Goal: Task Accomplishment & Management: Manage account settings

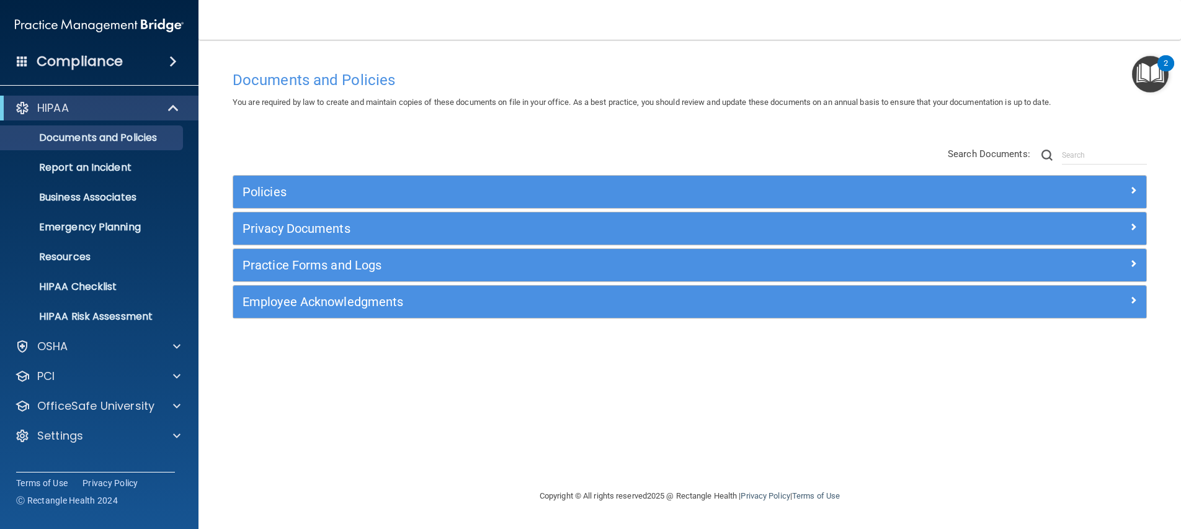
click at [63, 420] on div "HIPAA Documents and Policies Report an Incident Business Associates Emergency P…" at bounding box center [99, 274] width 199 height 367
click at [62, 429] on p "Settings" at bounding box center [60, 435] width 46 height 15
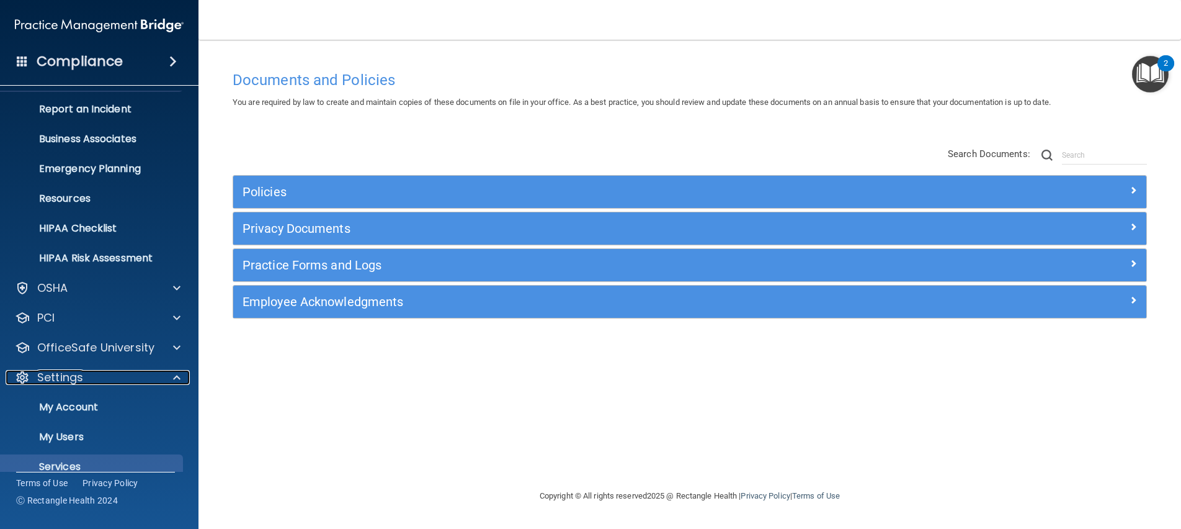
scroll to position [105, 0]
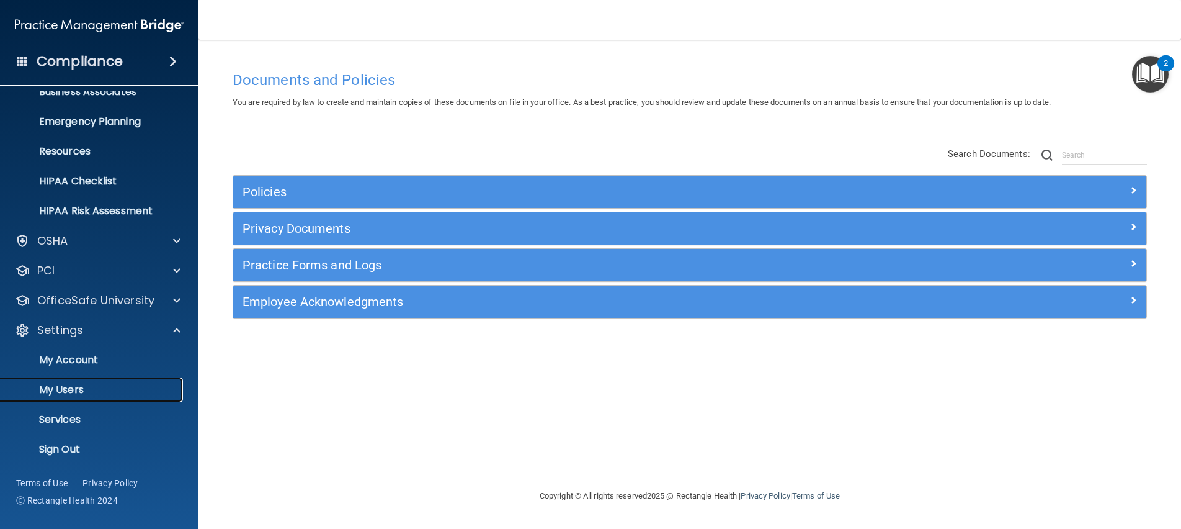
click at [85, 393] on p "My Users" at bounding box center [92, 389] width 169 height 12
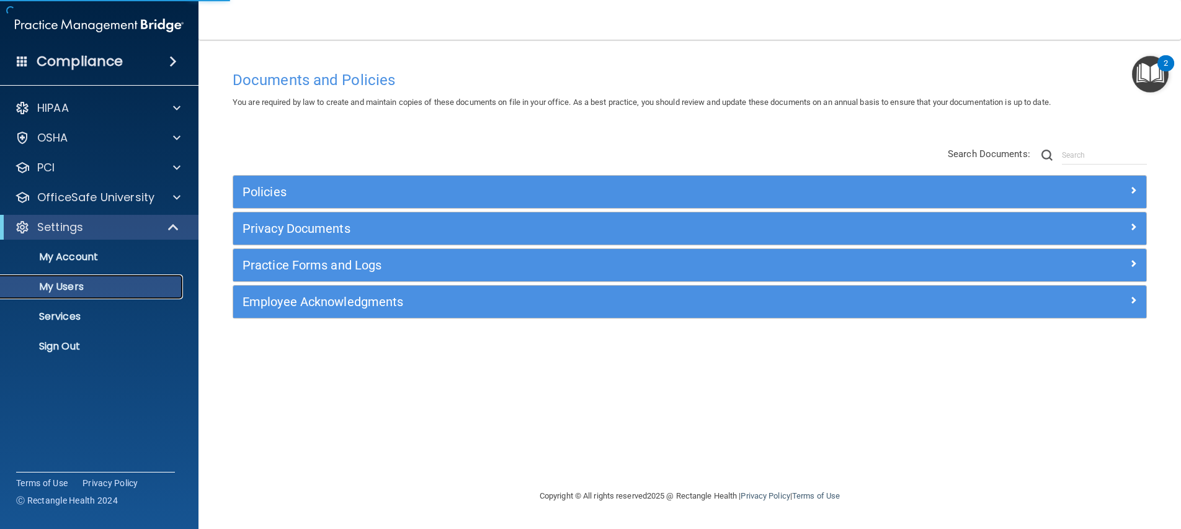
click at [68, 288] on p "My Users" at bounding box center [92, 286] width 169 height 12
select select "20"
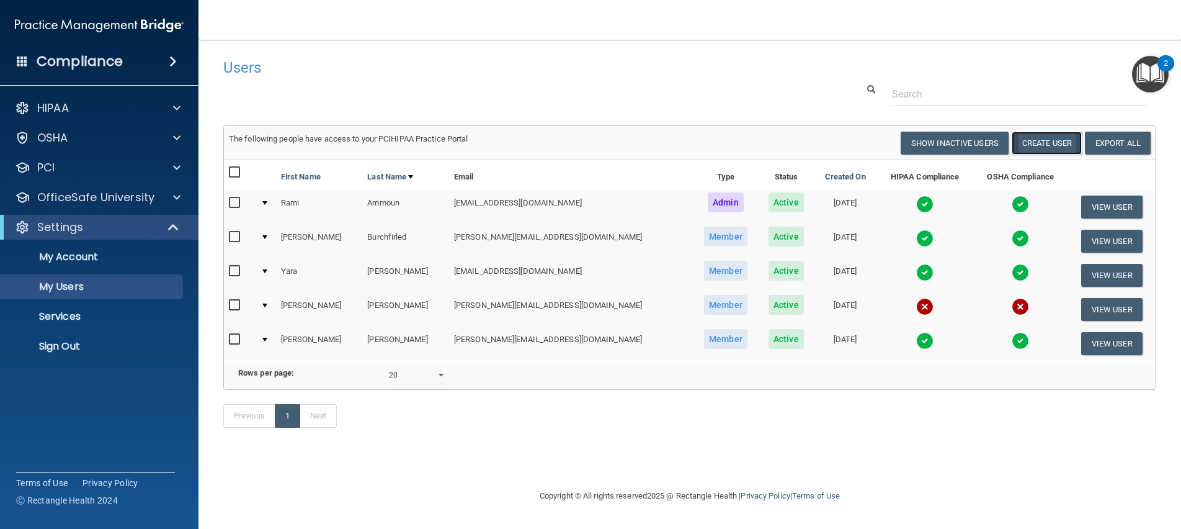
click at [1039, 142] on button "Create User" at bounding box center [1047, 143] width 70 height 23
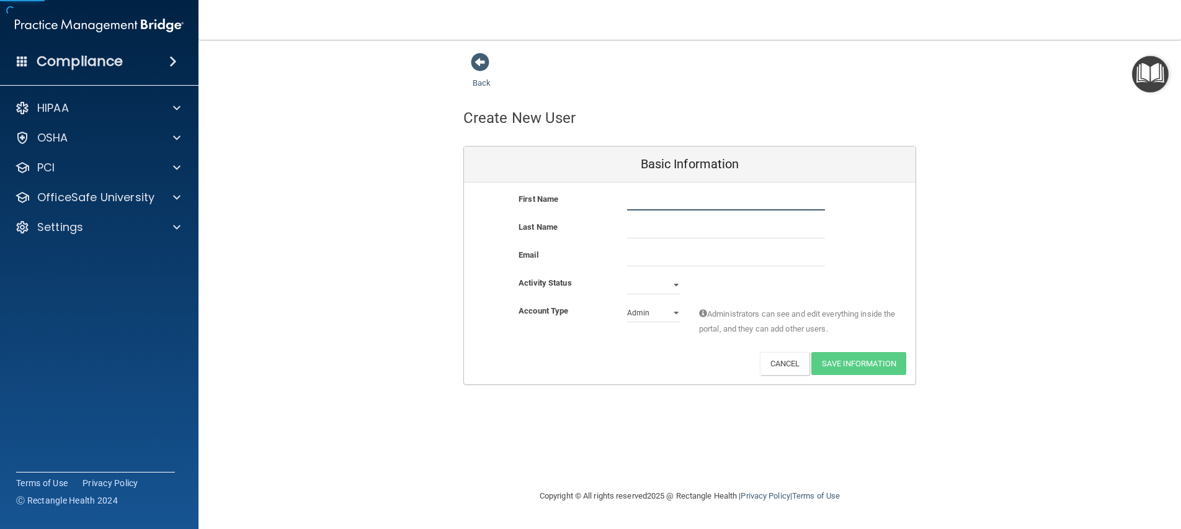
click at [700, 200] on input "text" at bounding box center [726, 201] width 198 height 19
type input "Billy"
type input "Zetino"
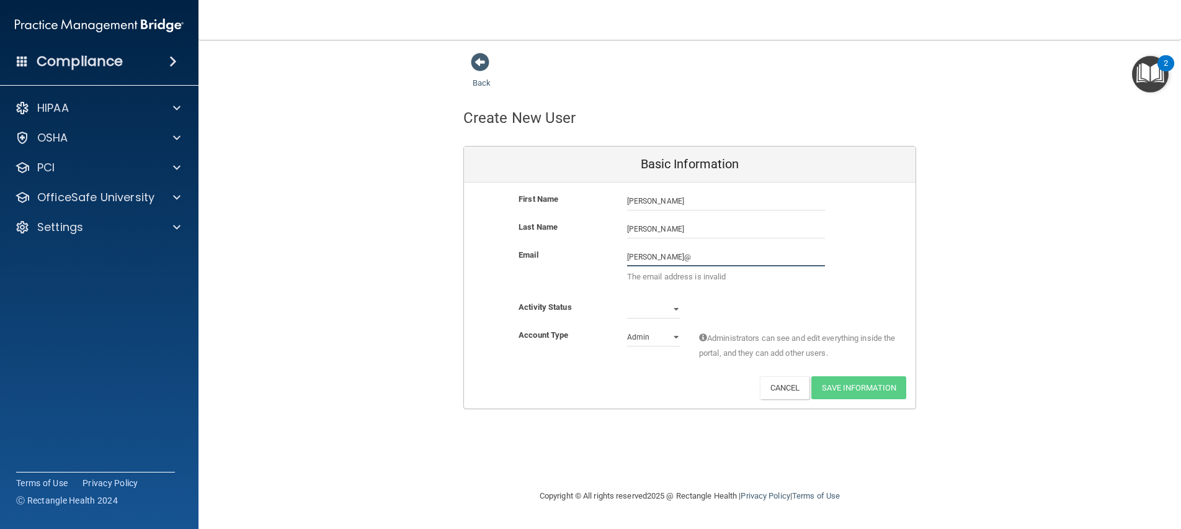
type input "billy@richmondimplantstudio.com"
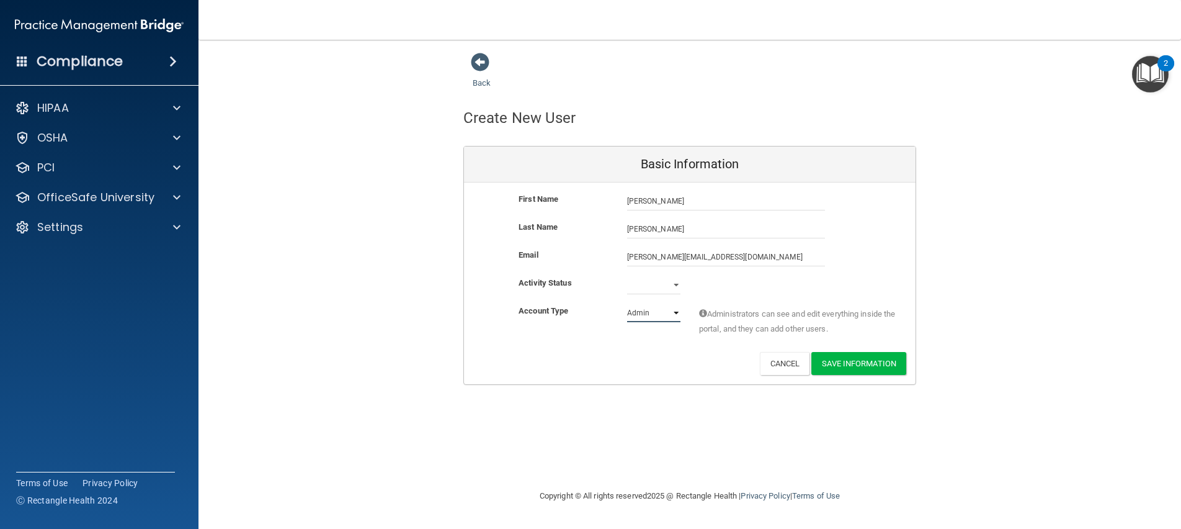
click at [661, 319] on select "Admin Member" at bounding box center [653, 312] width 53 height 19
select select "practice_member"
click at [627, 303] on select "Admin Member" at bounding box center [653, 312] width 53 height 19
click at [662, 290] on select "Active Inactive" at bounding box center [653, 284] width 53 height 19
select select "inactive"
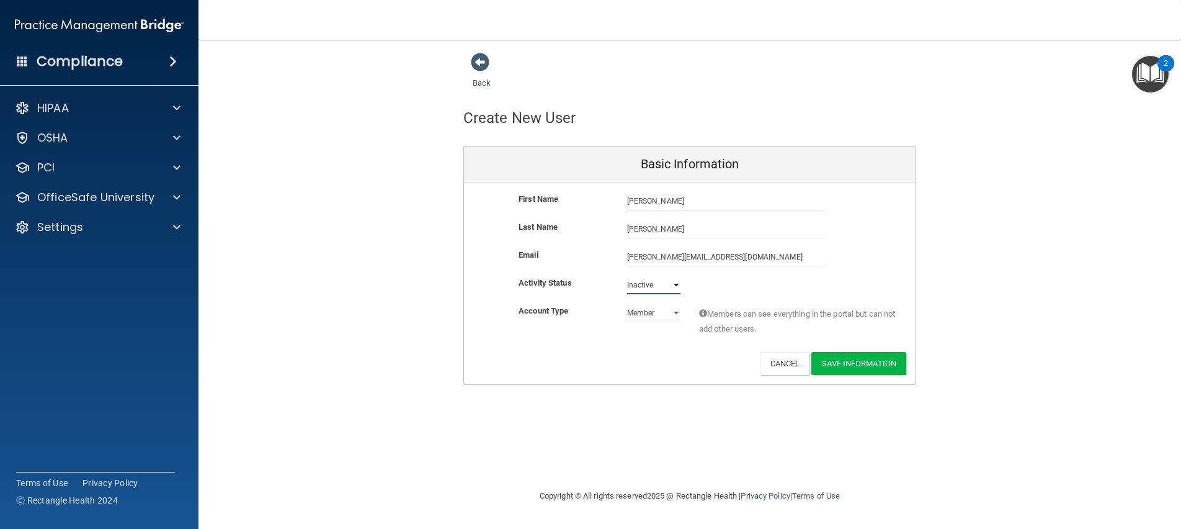
click at [627, 275] on select "Active Inactive" at bounding box center [653, 284] width 53 height 19
click at [865, 363] on button "Save Information" at bounding box center [858, 363] width 95 height 23
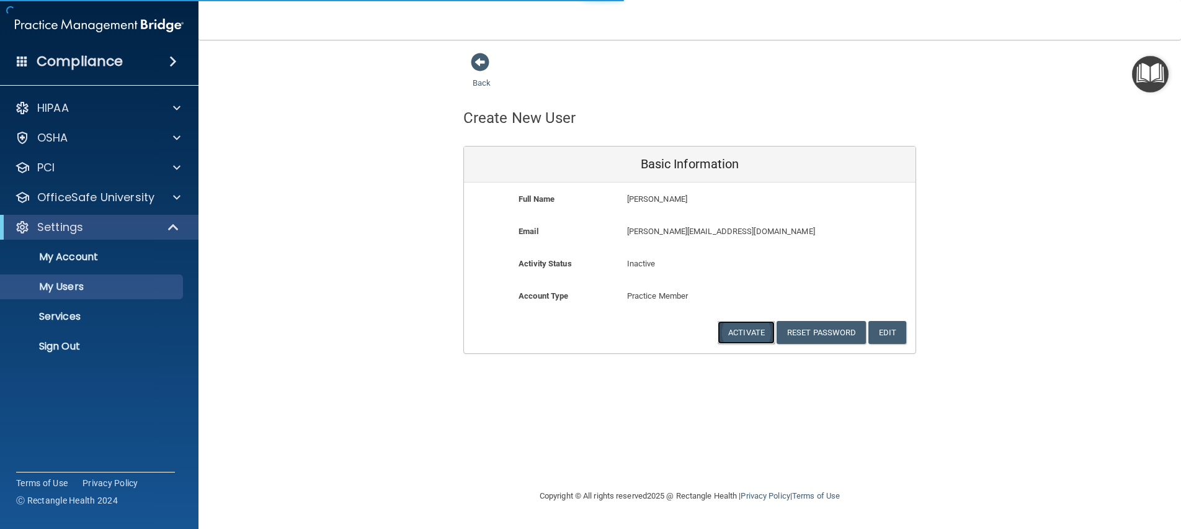
click at [736, 330] on button "Activate" at bounding box center [746, 332] width 57 height 23
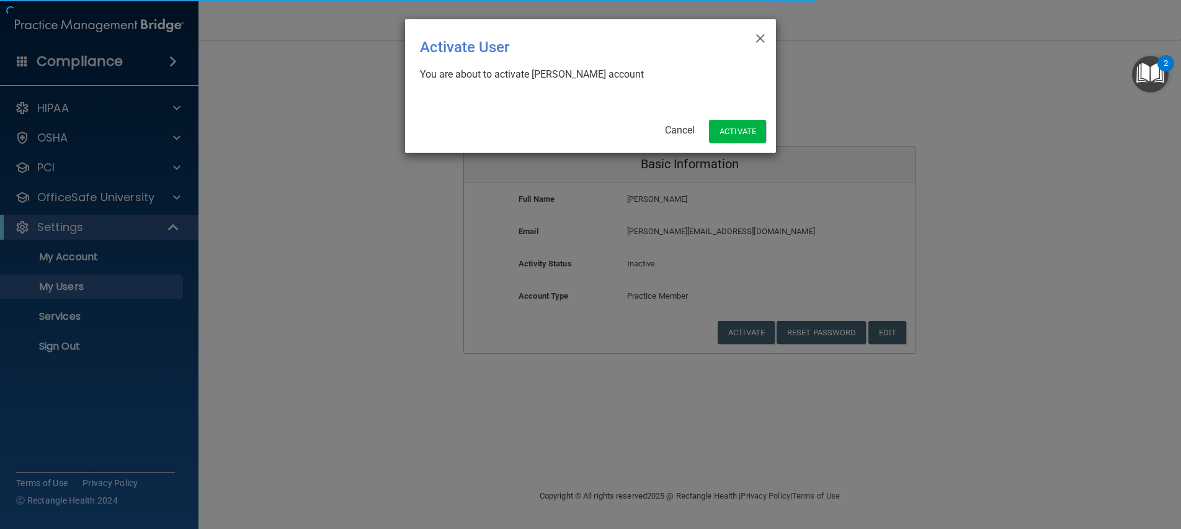
select select "20"
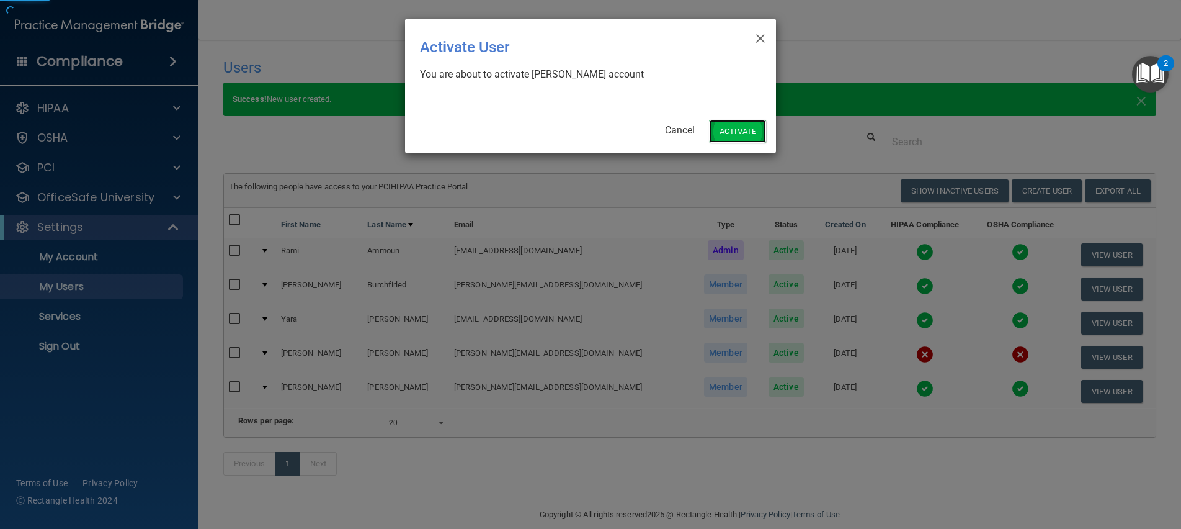
click at [736, 131] on button "Activate" at bounding box center [737, 131] width 57 height 23
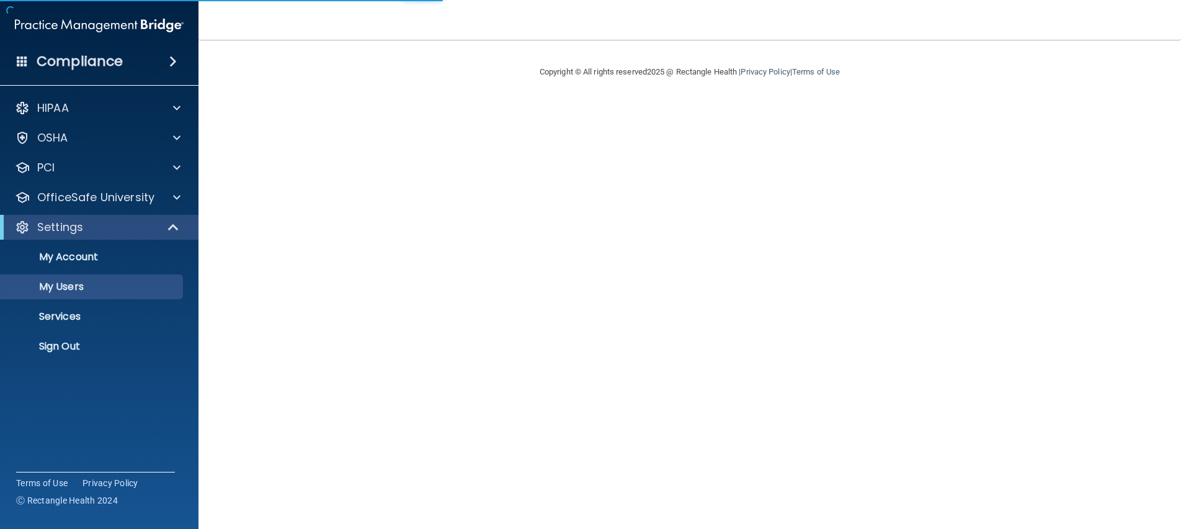
select select "20"
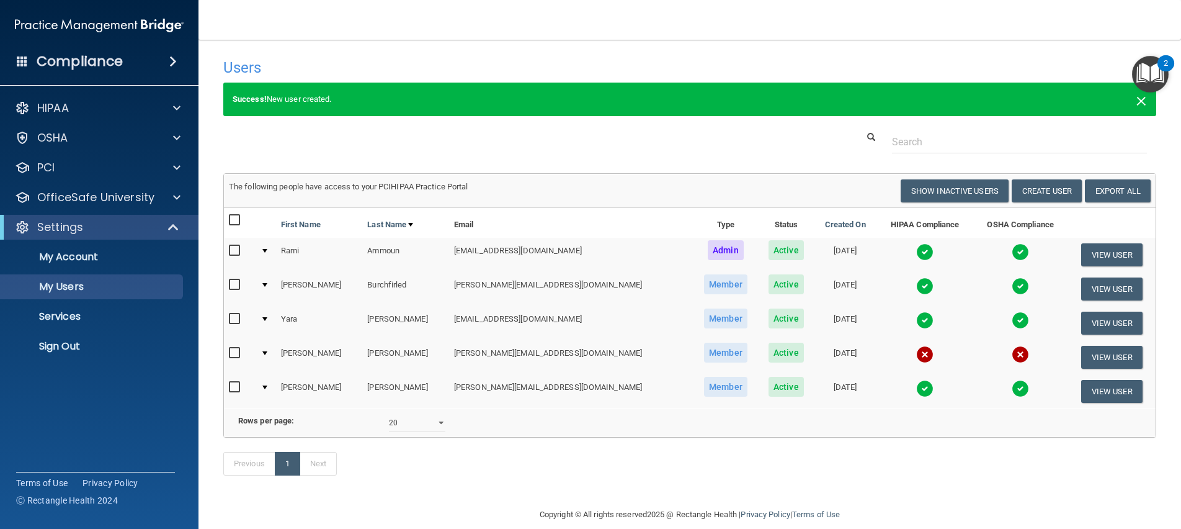
click at [1136, 106] on span "×" at bounding box center [1141, 99] width 11 height 25
select select "20"
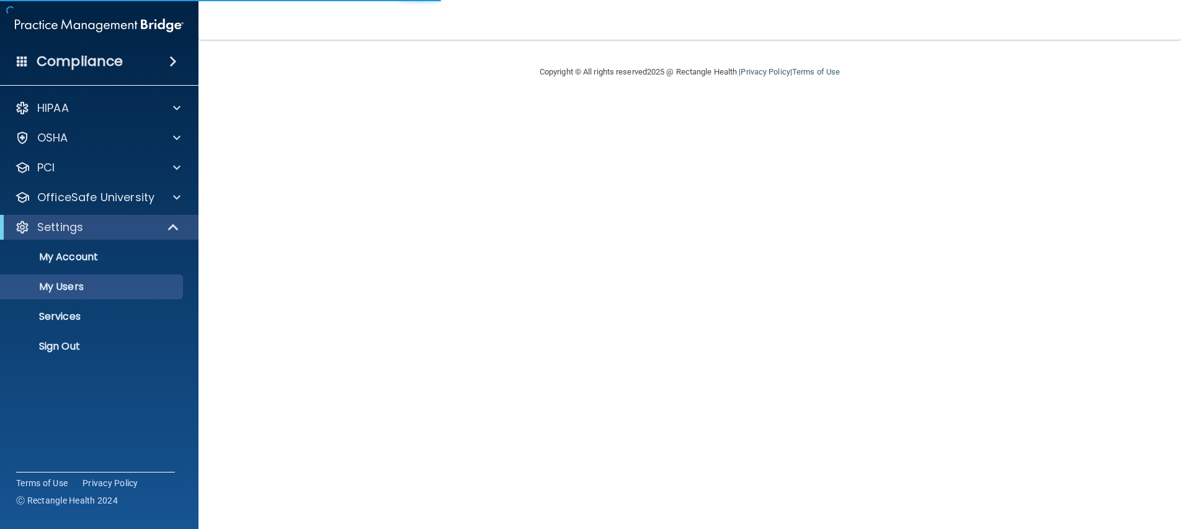
select select "20"
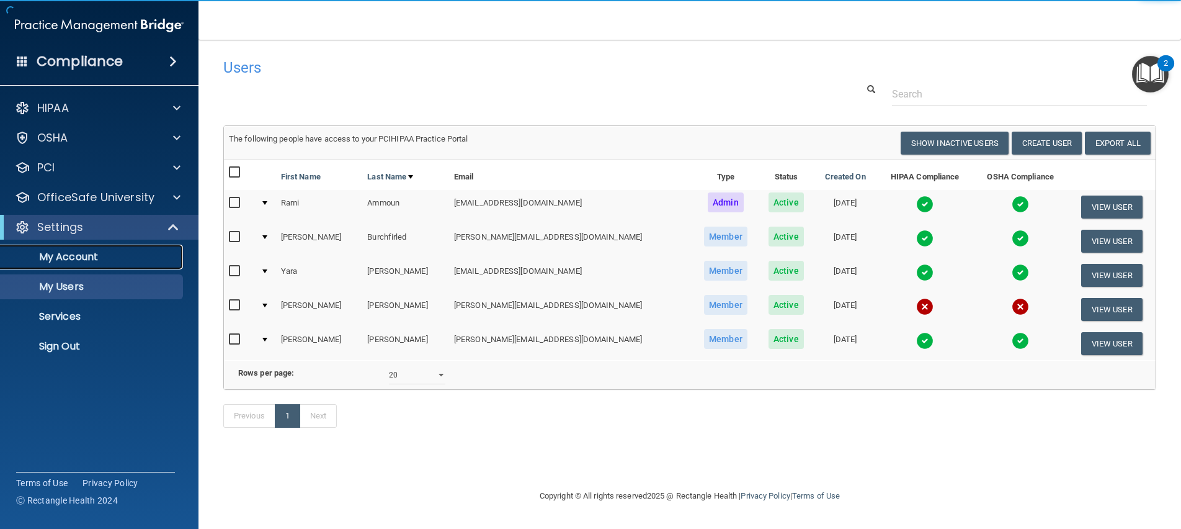
click at [99, 262] on link "My Account" at bounding box center [85, 256] width 195 height 25
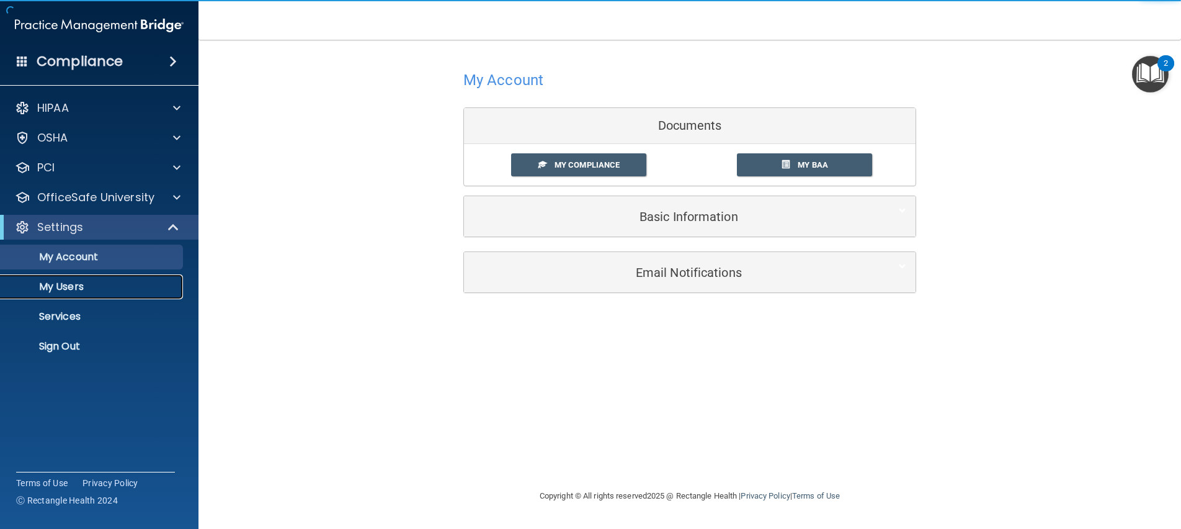
click at [92, 280] on p "My Users" at bounding box center [92, 286] width 169 height 12
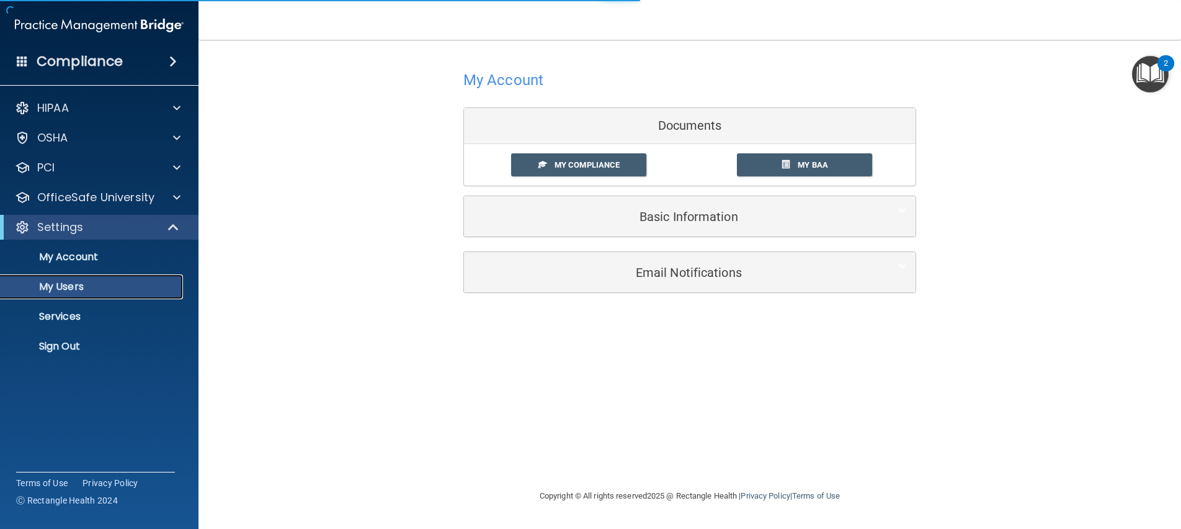
select select "20"
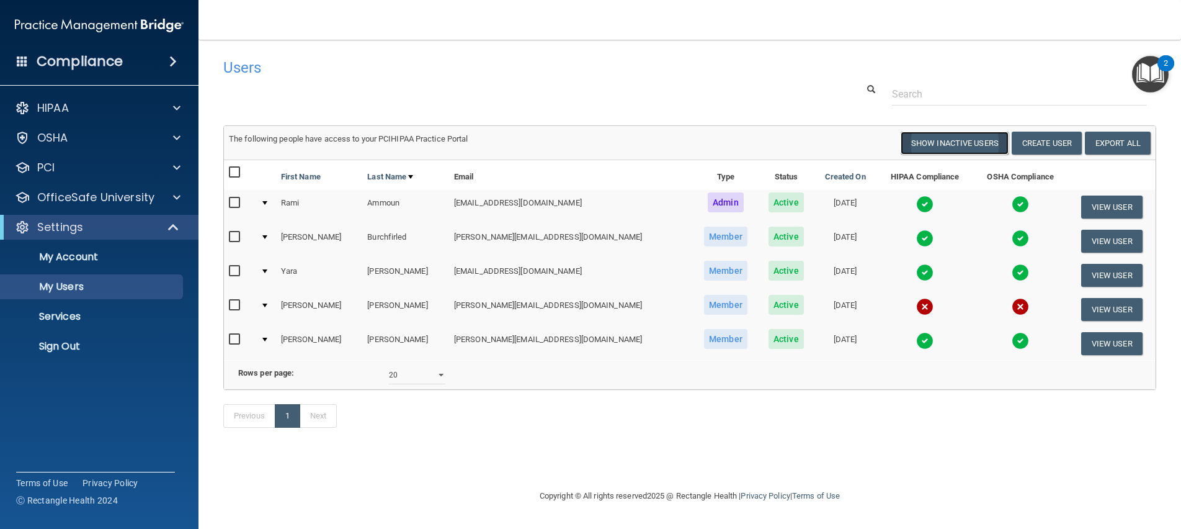
click at [929, 151] on button "Show Inactive Users" at bounding box center [955, 143] width 108 height 23
select select "20"
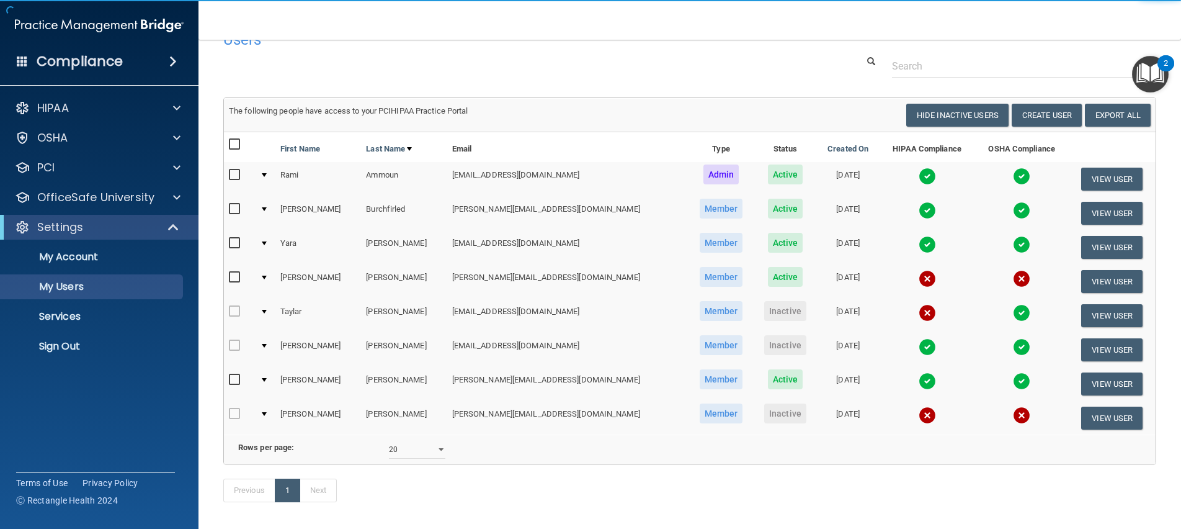
scroll to position [35, 0]
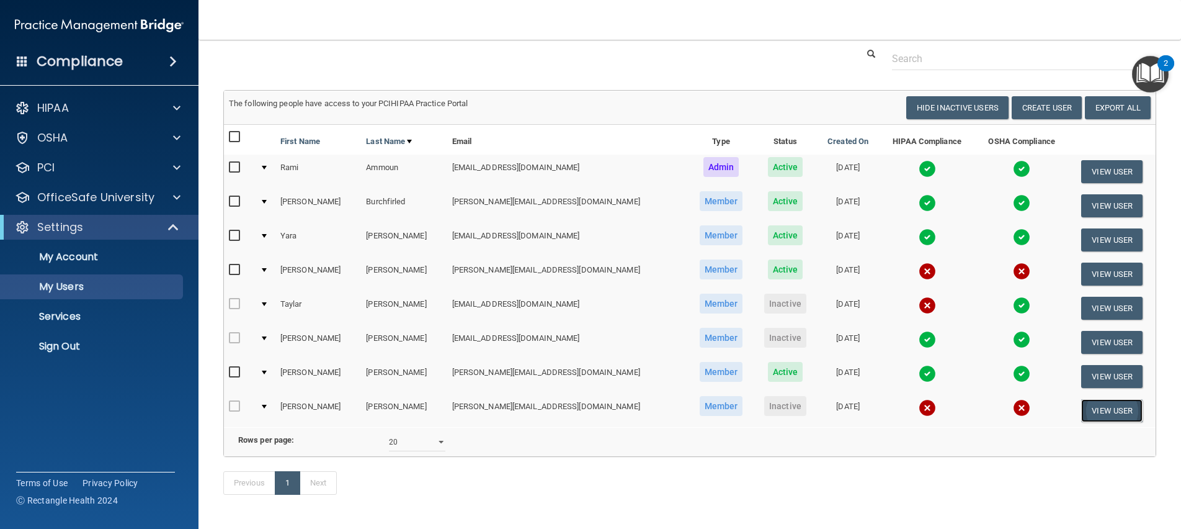
click at [1081, 411] on button "View User" at bounding box center [1111, 410] width 61 height 23
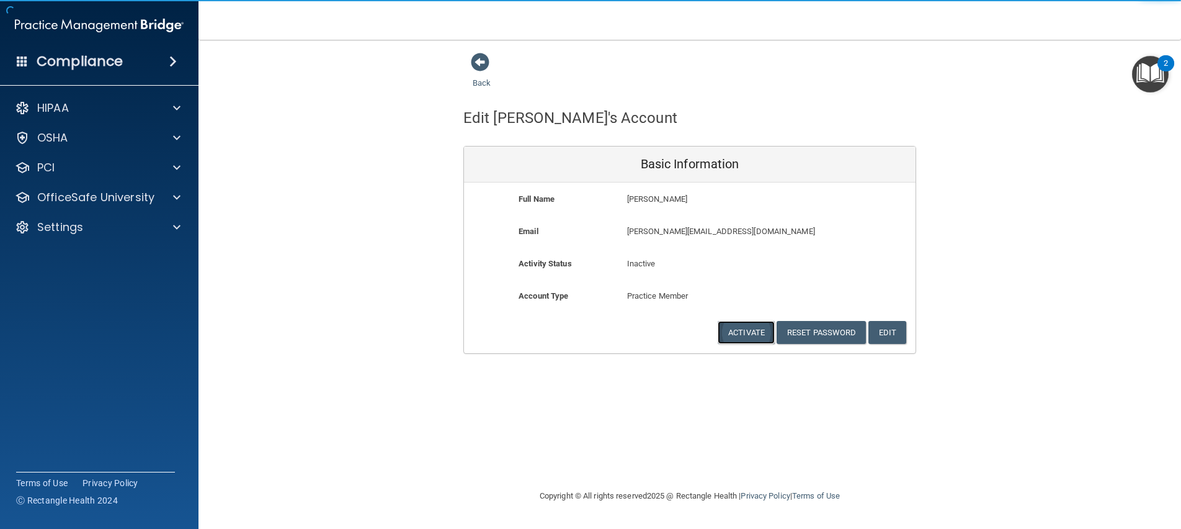
click at [758, 337] on button "Activate" at bounding box center [746, 332] width 57 height 23
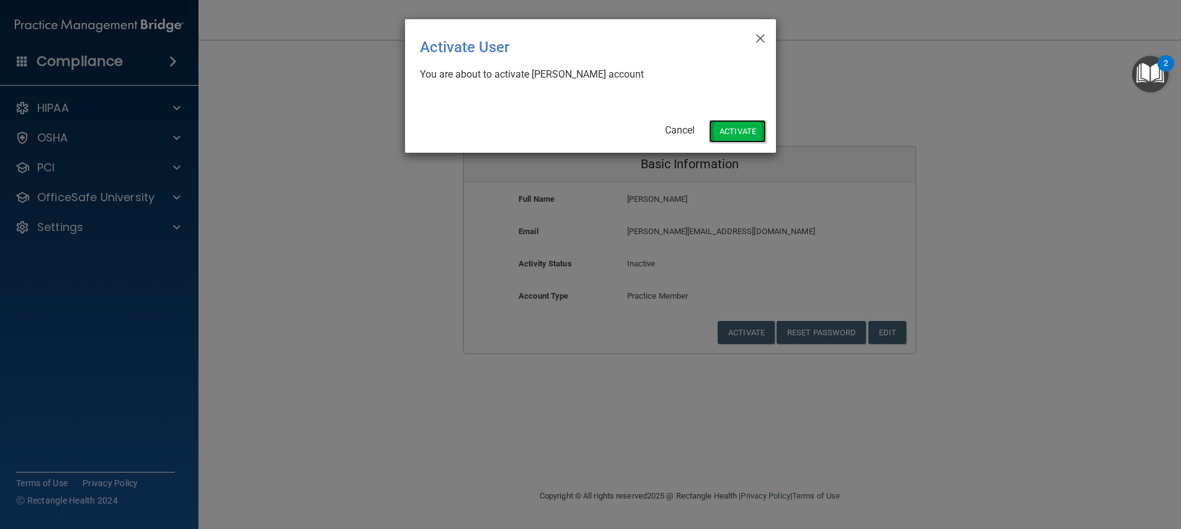
click at [738, 130] on button "Activate" at bounding box center [737, 131] width 57 height 23
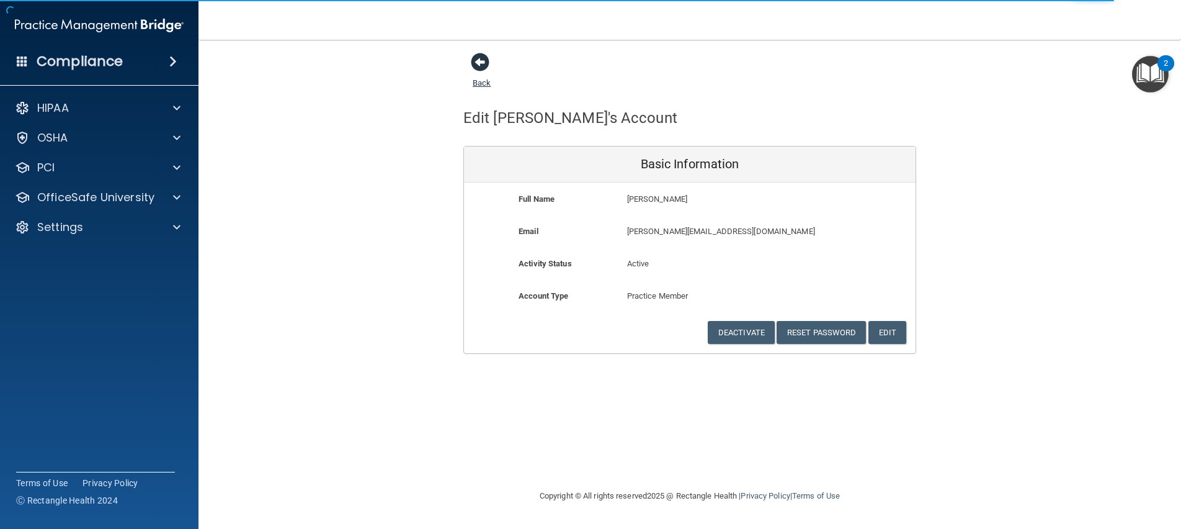
click at [481, 64] on span at bounding box center [480, 62] width 19 height 19
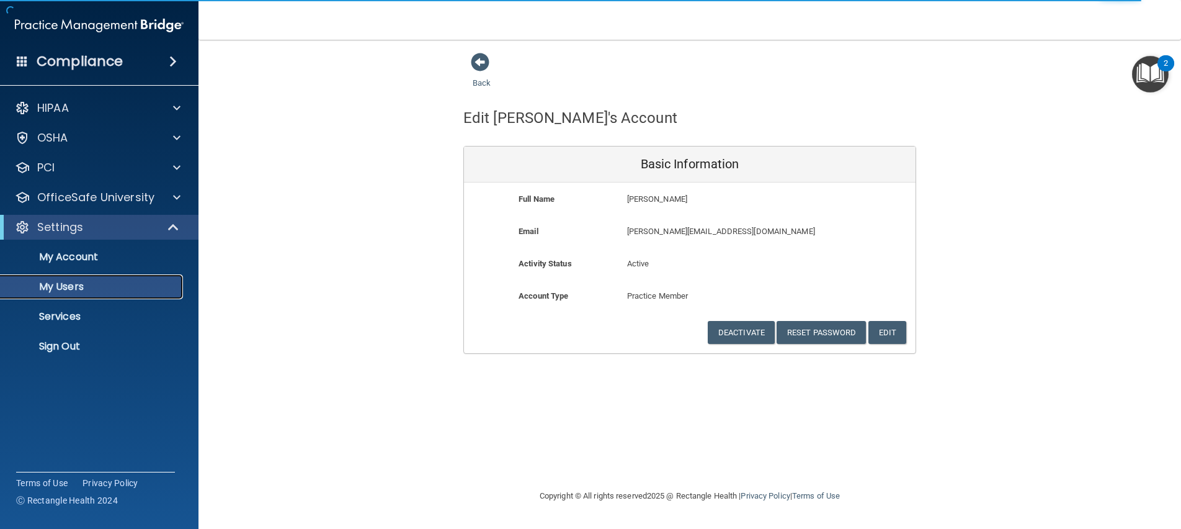
click at [74, 285] on p "My Users" at bounding box center [92, 286] width 169 height 12
select select "20"
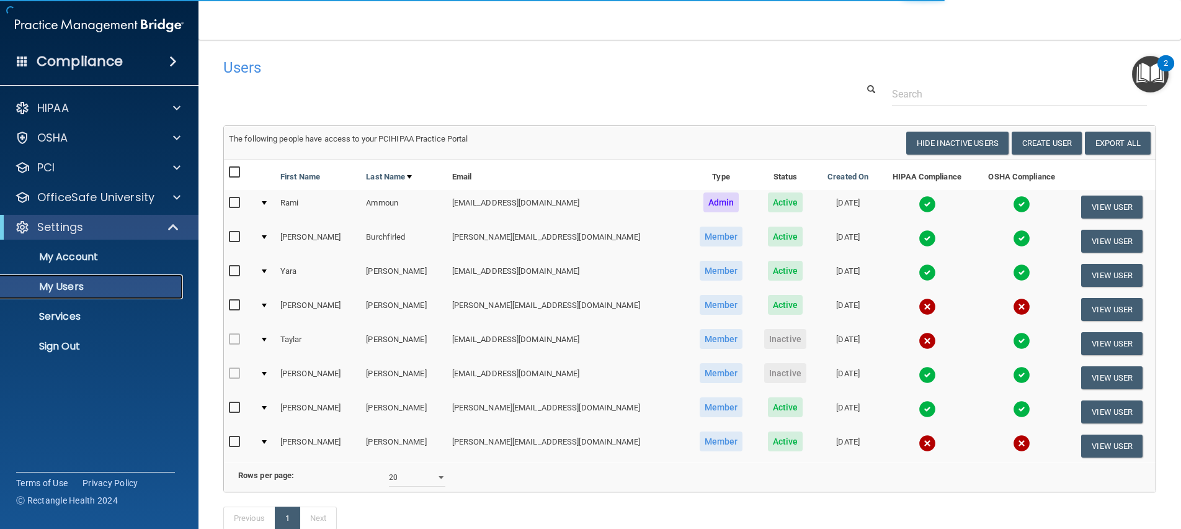
select select "20"
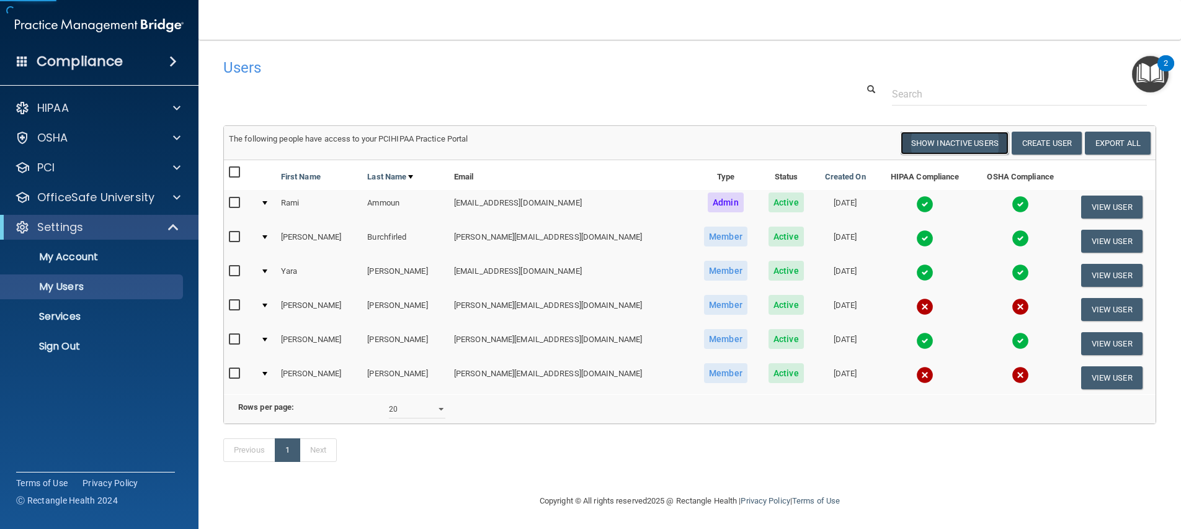
click at [941, 147] on button "Show Inactive Users" at bounding box center [955, 143] width 108 height 23
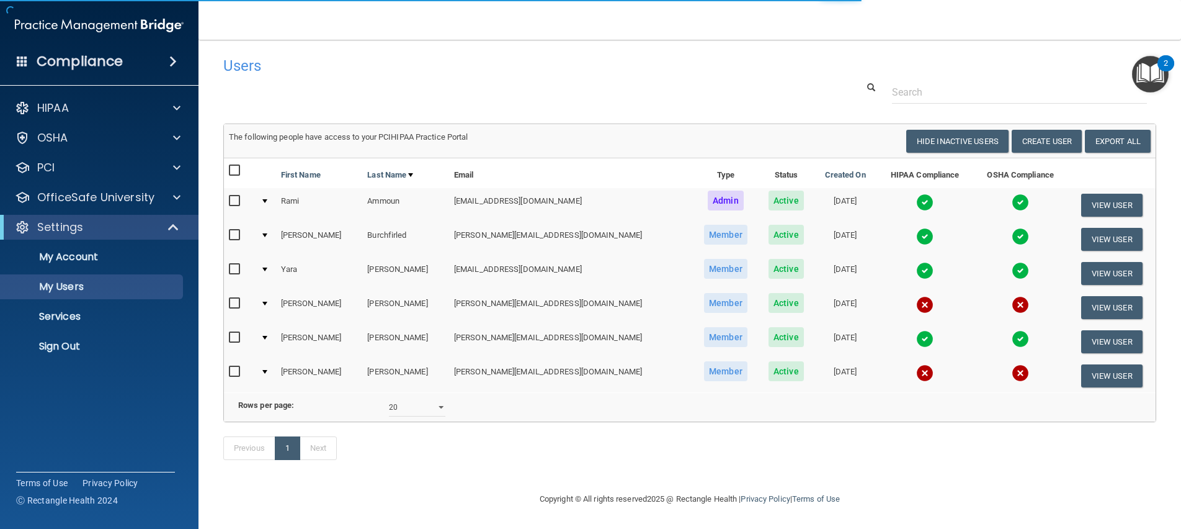
select select "20"
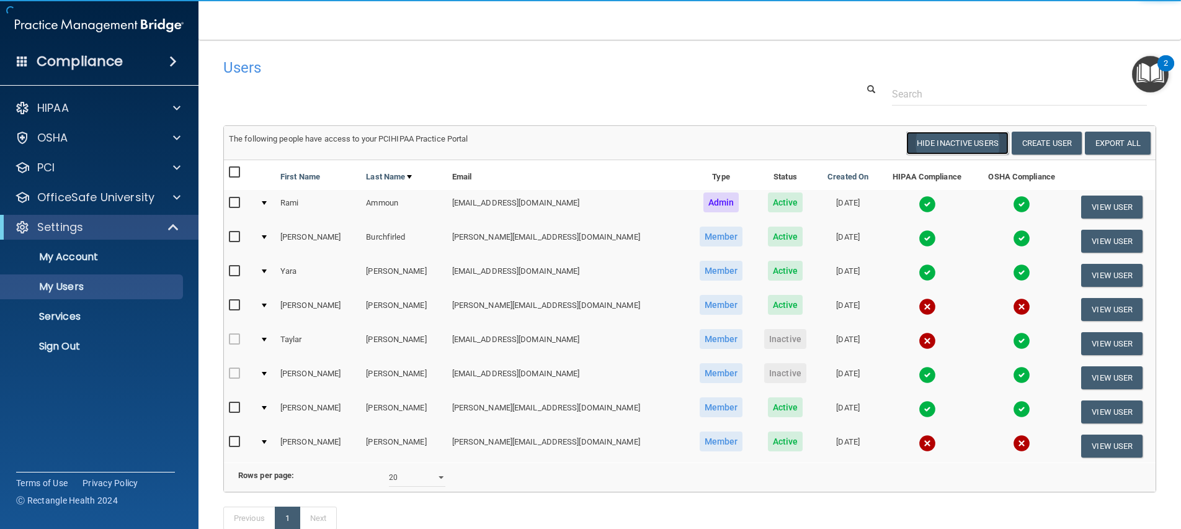
click at [928, 136] on button "Hide Inactive Users" at bounding box center [957, 143] width 102 height 23
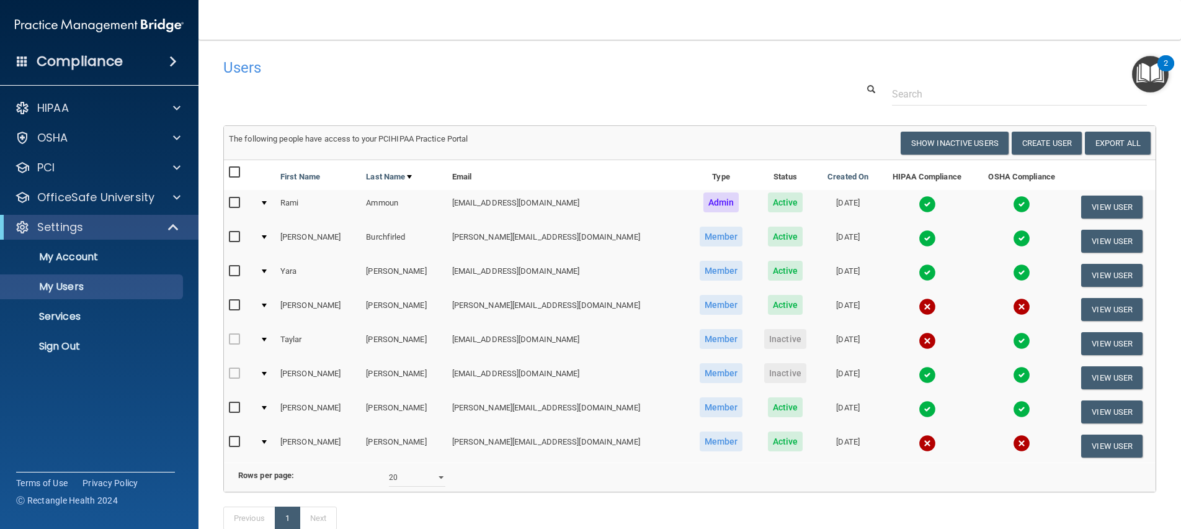
select select "20"
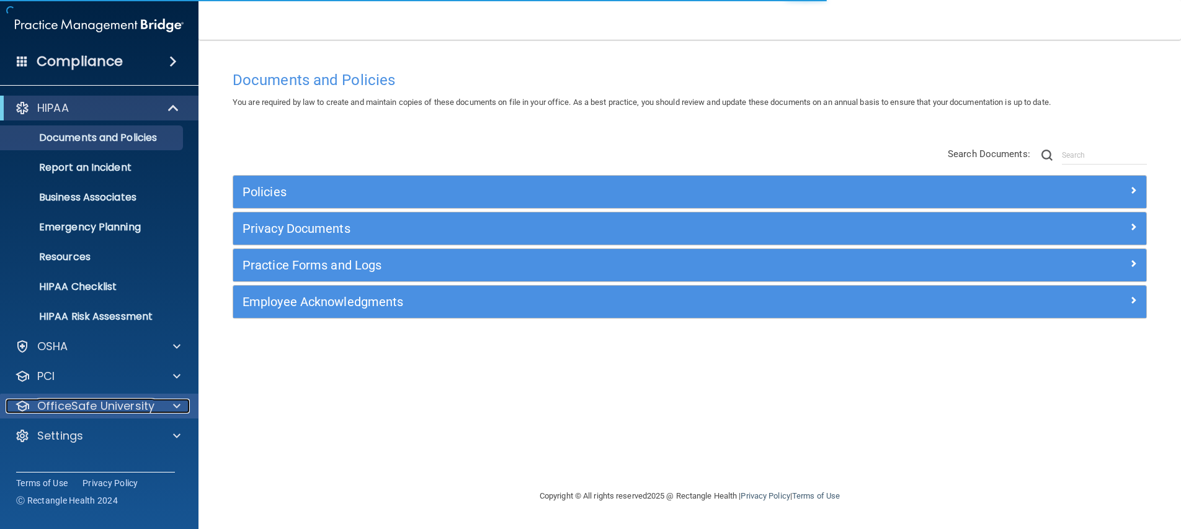
click at [109, 403] on p "OfficeSafe University" at bounding box center [95, 405] width 117 height 15
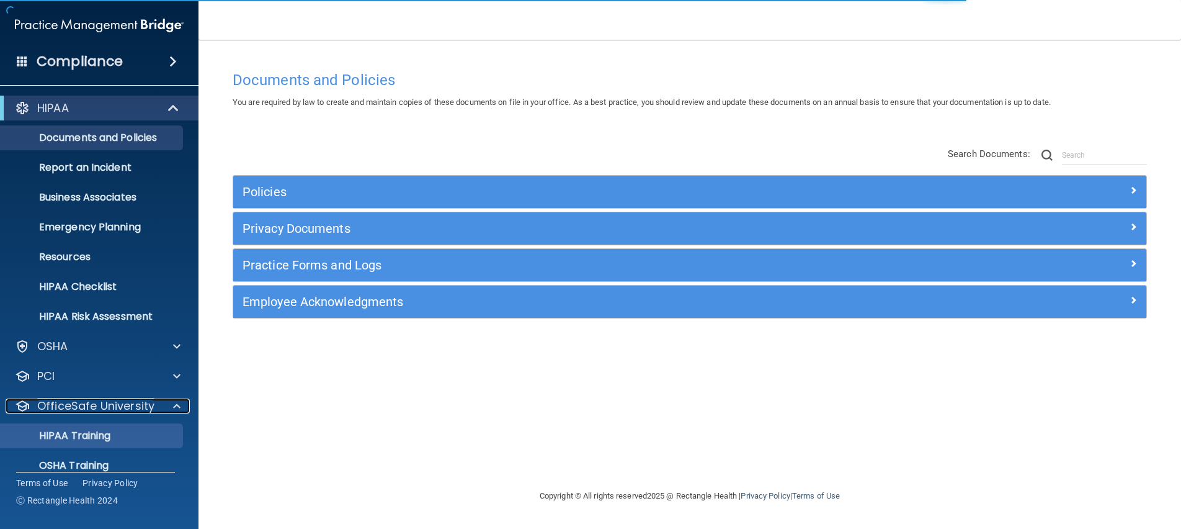
scroll to position [76, 0]
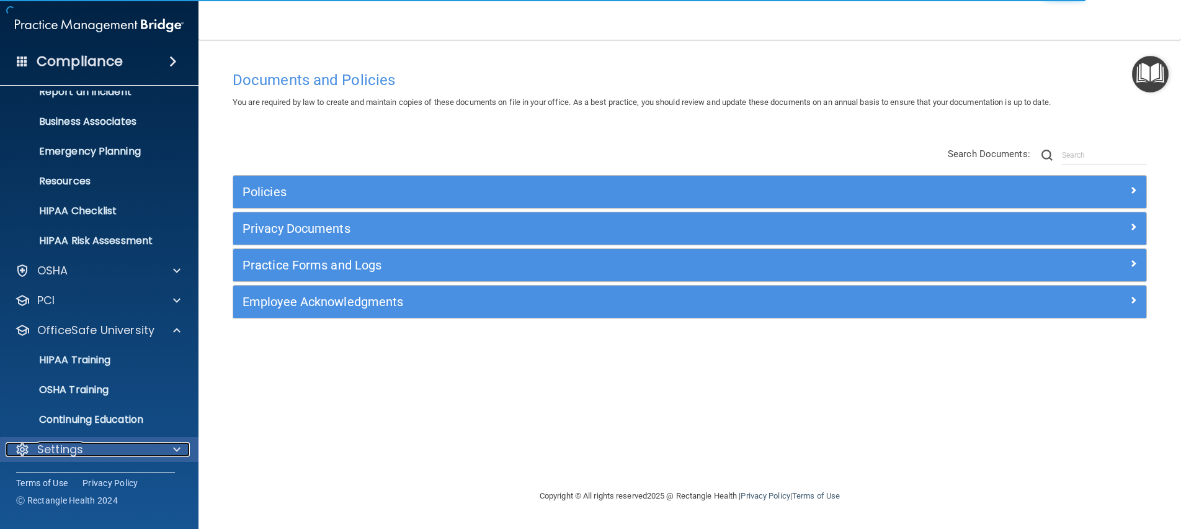
click at [89, 443] on div "Settings" at bounding box center [83, 449] width 154 height 15
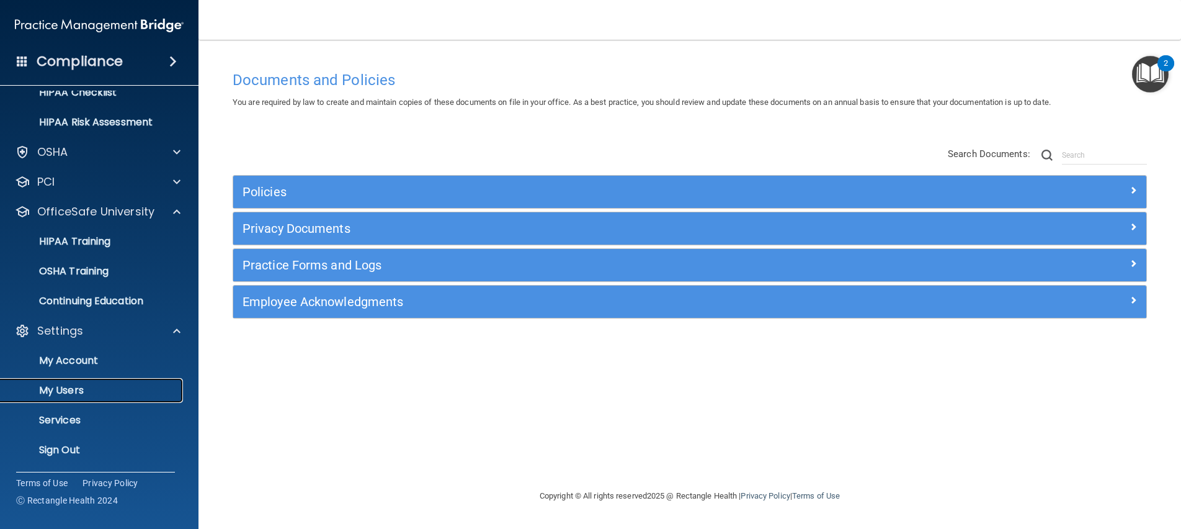
click at [86, 389] on p "My Users" at bounding box center [92, 390] width 169 height 12
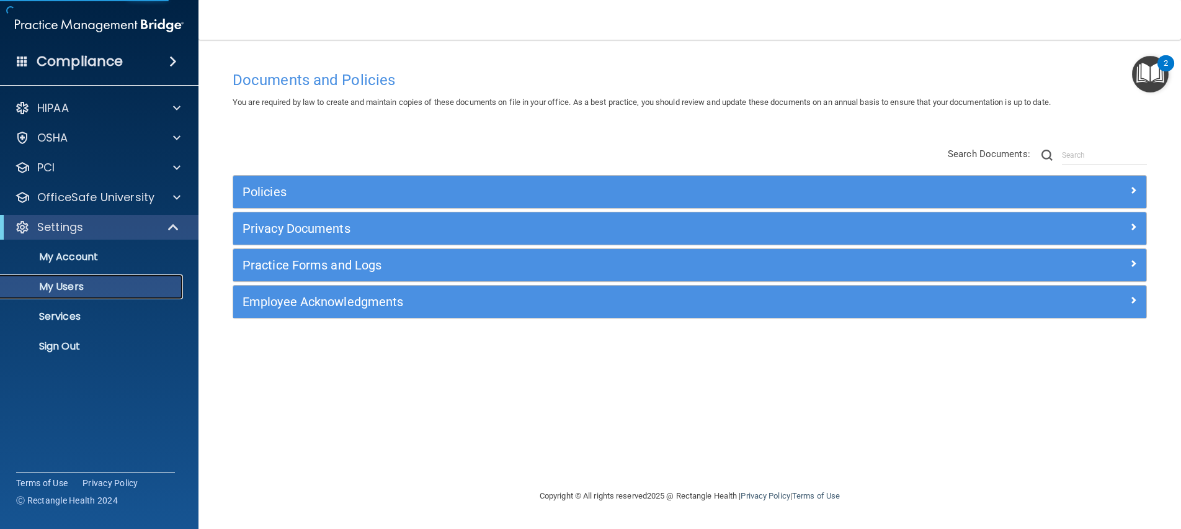
select select "20"
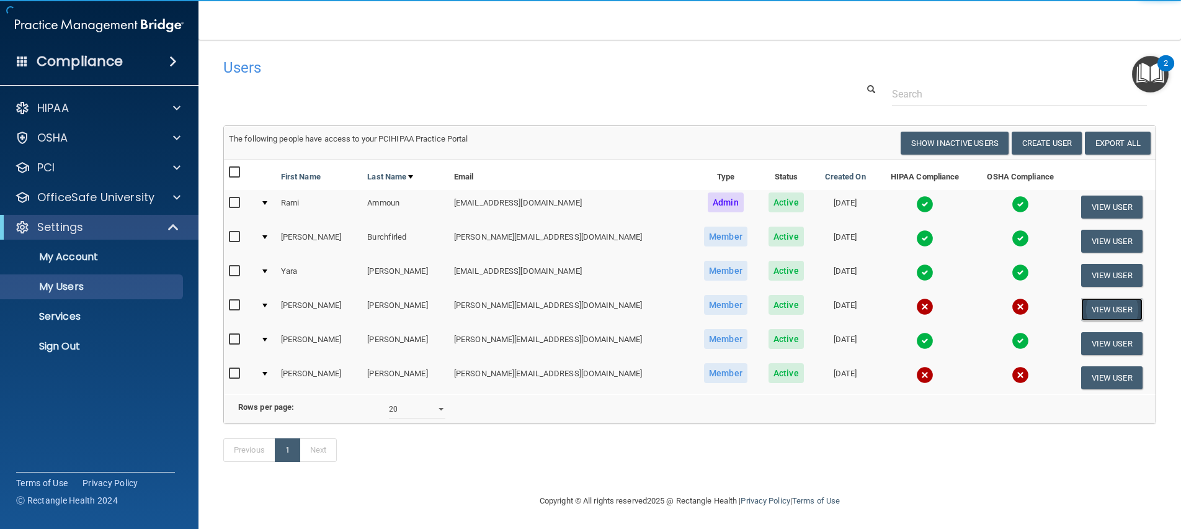
click at [1081, 313] on button "View User" at bounding box center [1111, 309] width 61 height 23
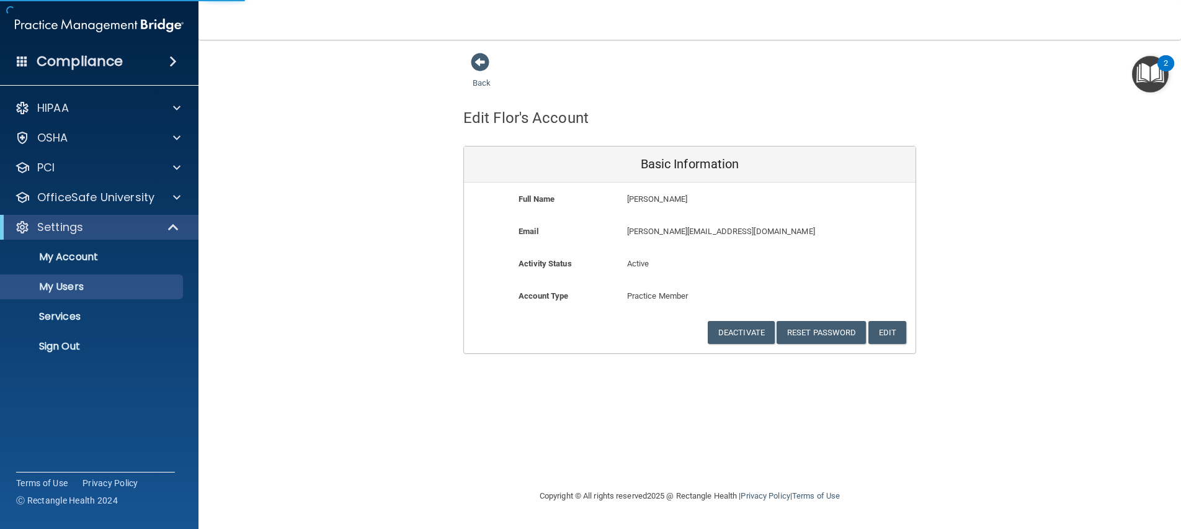
select select "20"
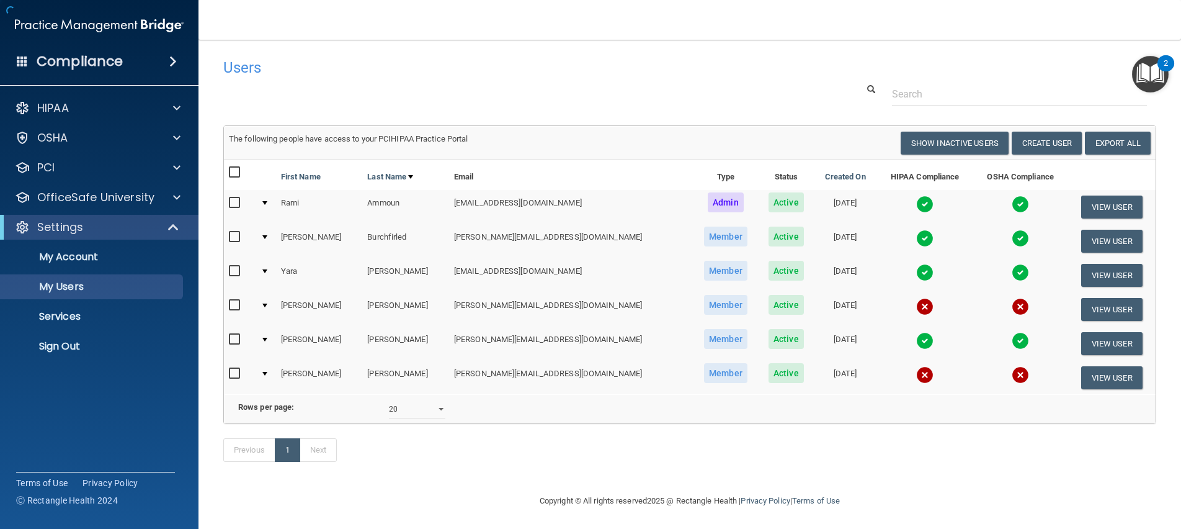
scroll to position [20, 0]
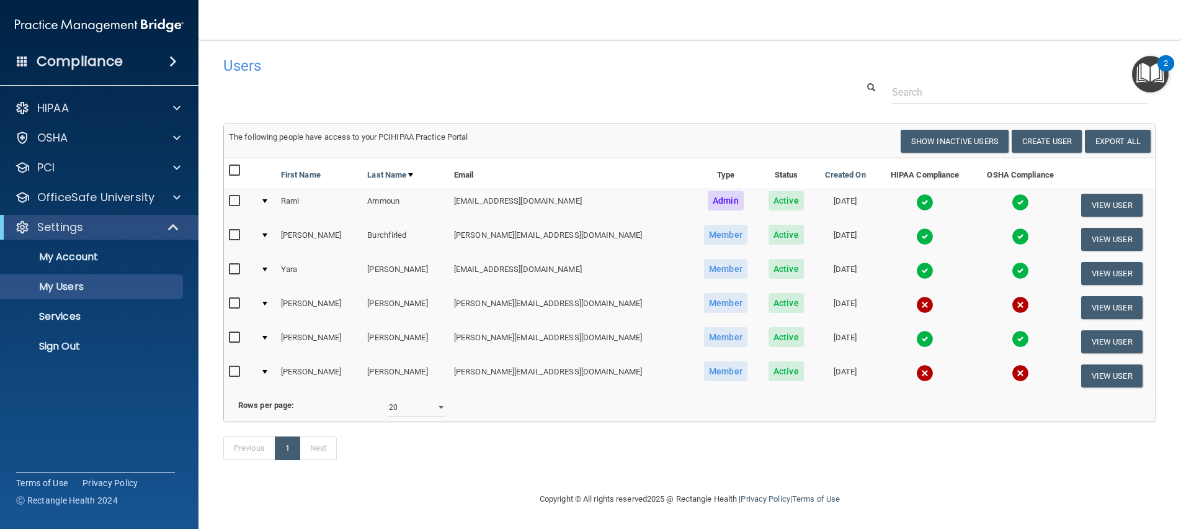
click at [239, 298] on input "checkbox" at bounding box center [236, 303] width 14 height 10
checkbox input "true"
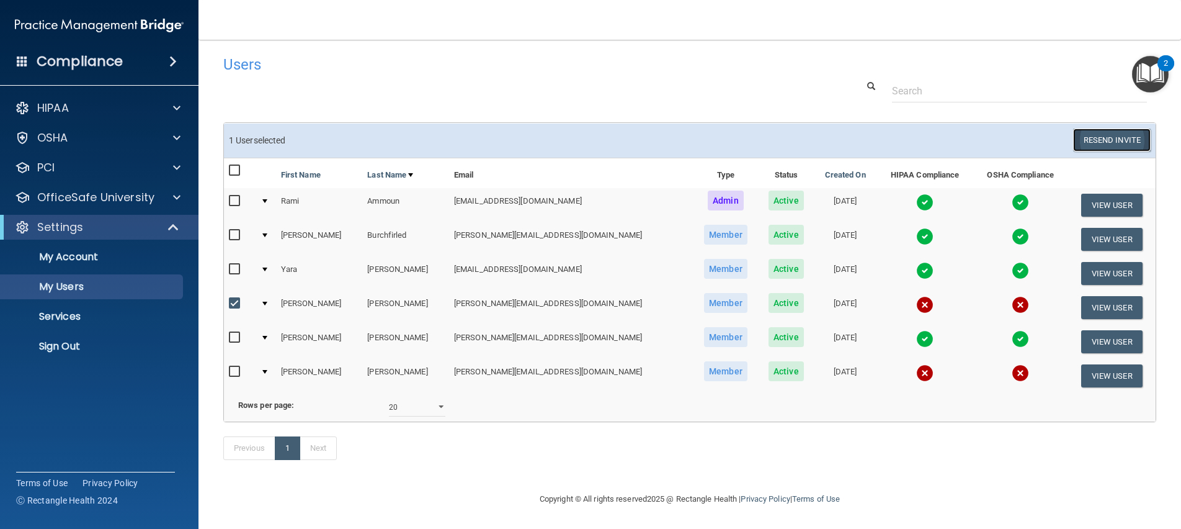
click at [1088, 128] on button "Resend Invite" at bounding box center [1112, 139] width 78 height 23
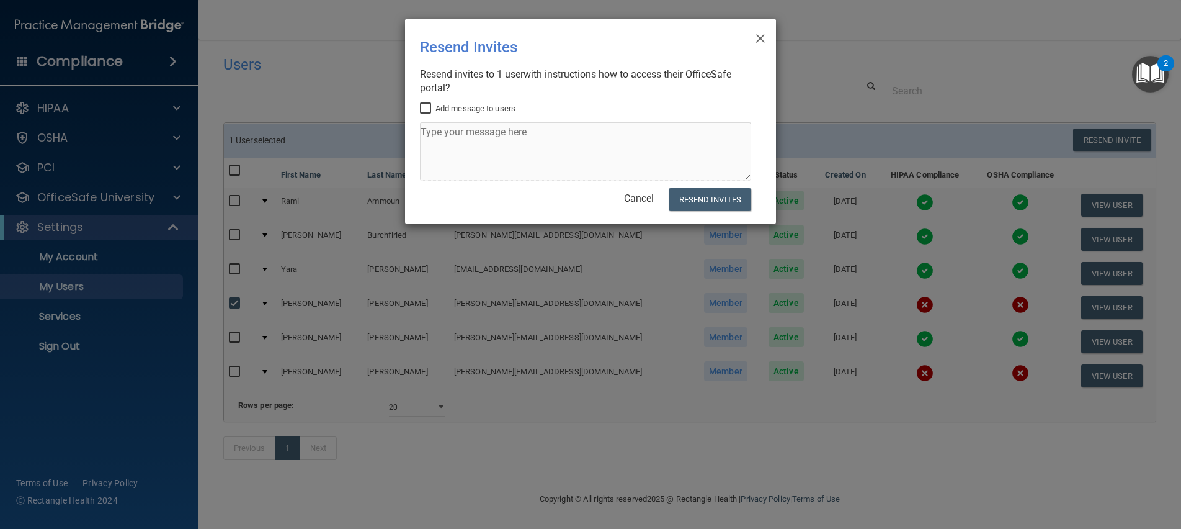
click at [470, 106] on label "Add message to users" at bounding box center [468, 108] width 96 height 15
click at [434, 106] on input "Add message to users" at bounding box center [427, 109] width 14 height 10
click at [470, 141] on textarea at bounding box center [585, 151] width 331 height 58
click at [433, 107] on input "Add message to users" at bounding box center [427, 109] width 14 height 10
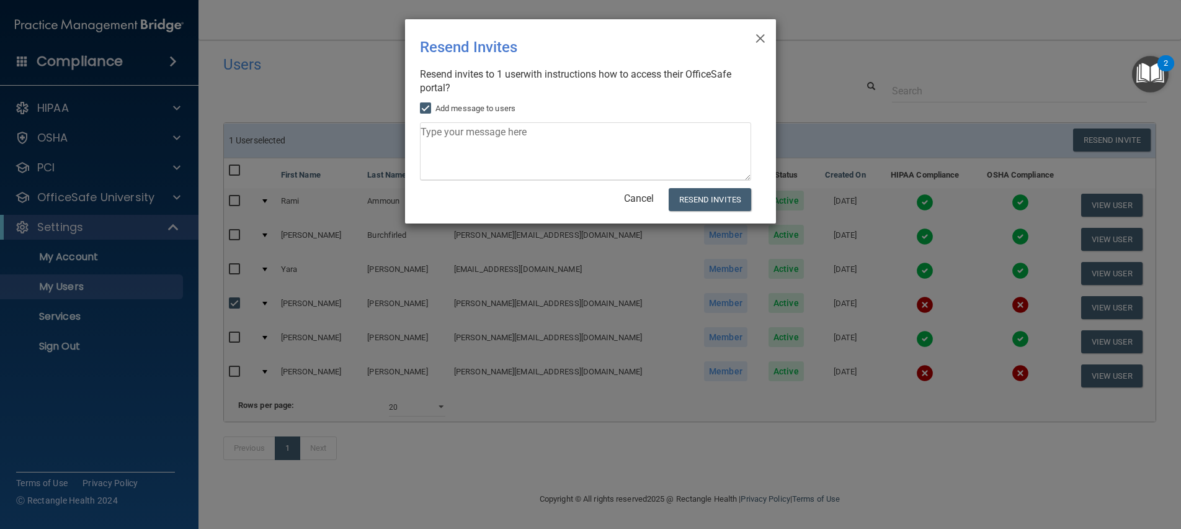
checkbox input "false"
click at [726, 196] on button "Resend Invites" at bounding box center [710, 199] width 83 height 23
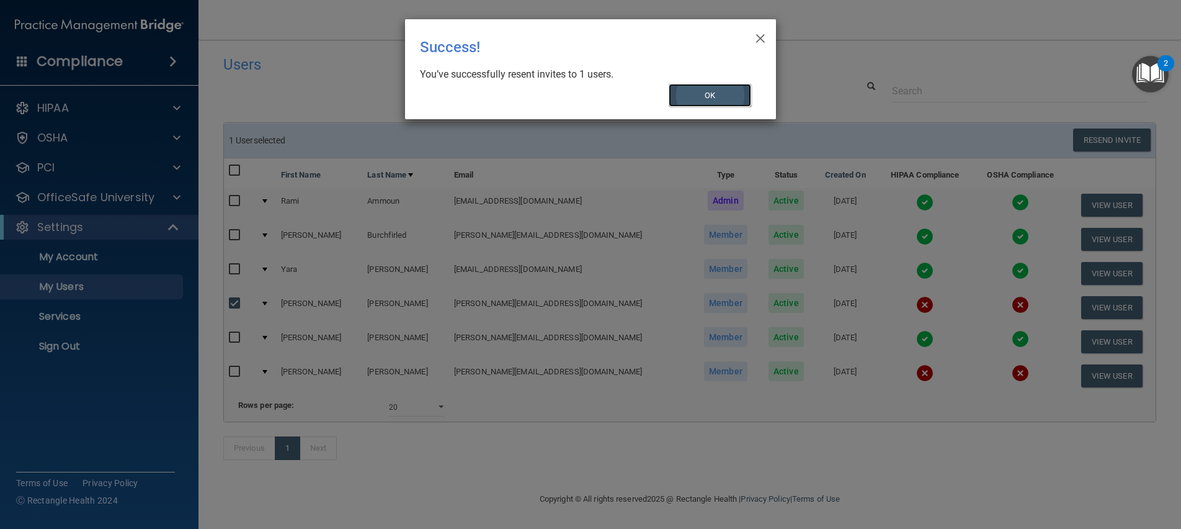
click at [720, 96] on button "OK" at bounding box center [710, 95] width 83 height 23
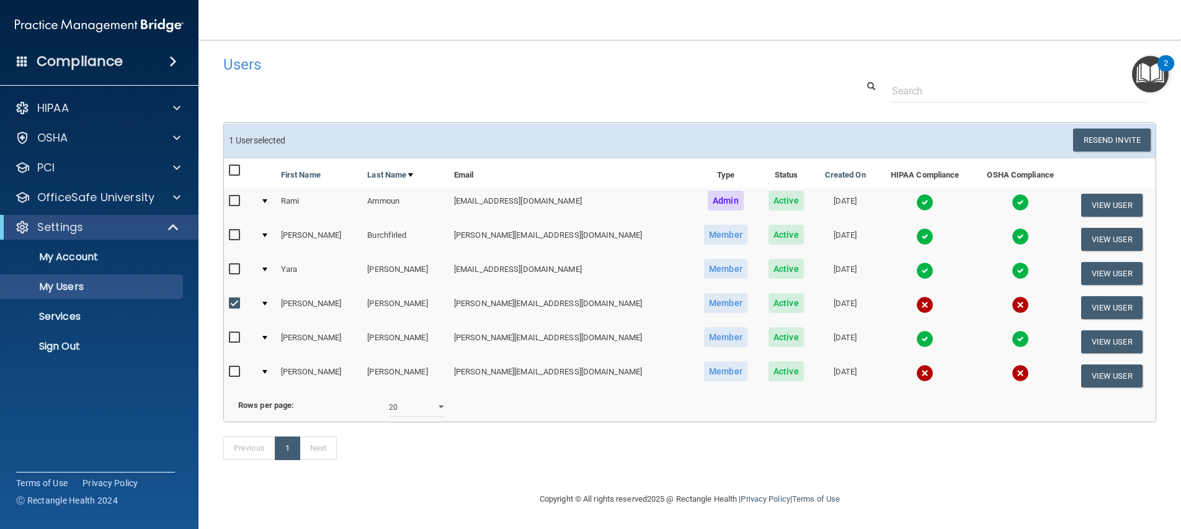
click at [233, 298] on input "checkbox" at bounding box center [236, 303] width 14 height 10
checkbox input "false"
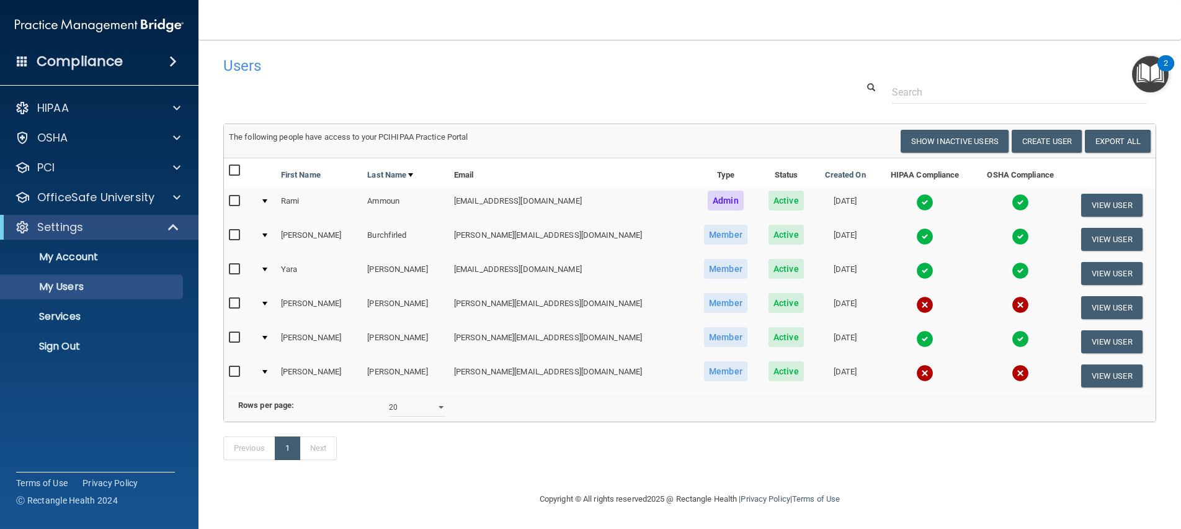
click at [233, 359] on td at bounding box center [240, 375] width 32 height 33
click at [233, 367] on input "checkbox" at bounding box center [236, 372] width 14 height 10
checkbox input "true"
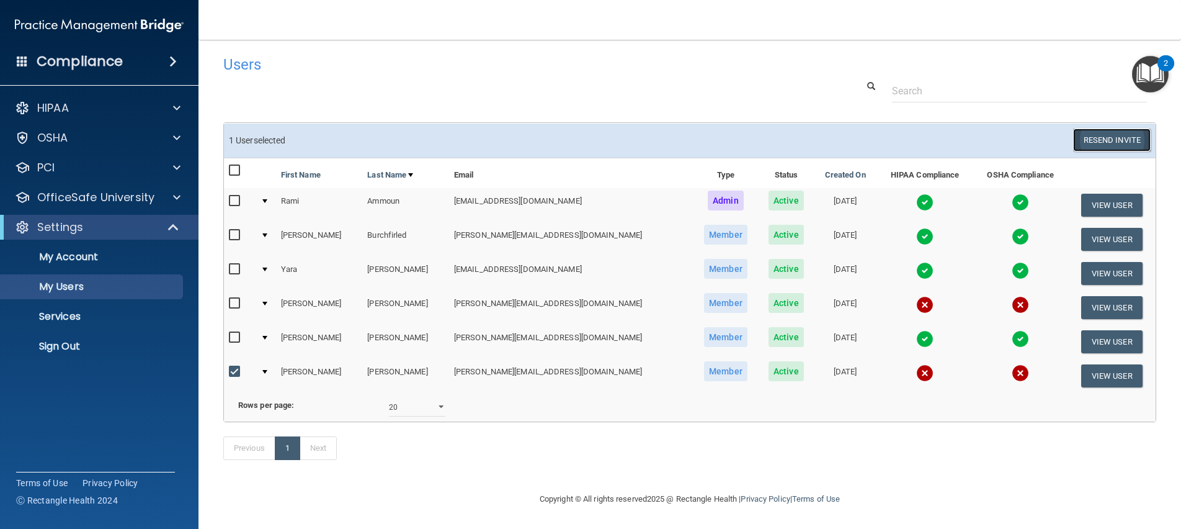
click at [1082, 128] on button "Resend Invite" at bounding box center [1112, 139] width 78 height 23
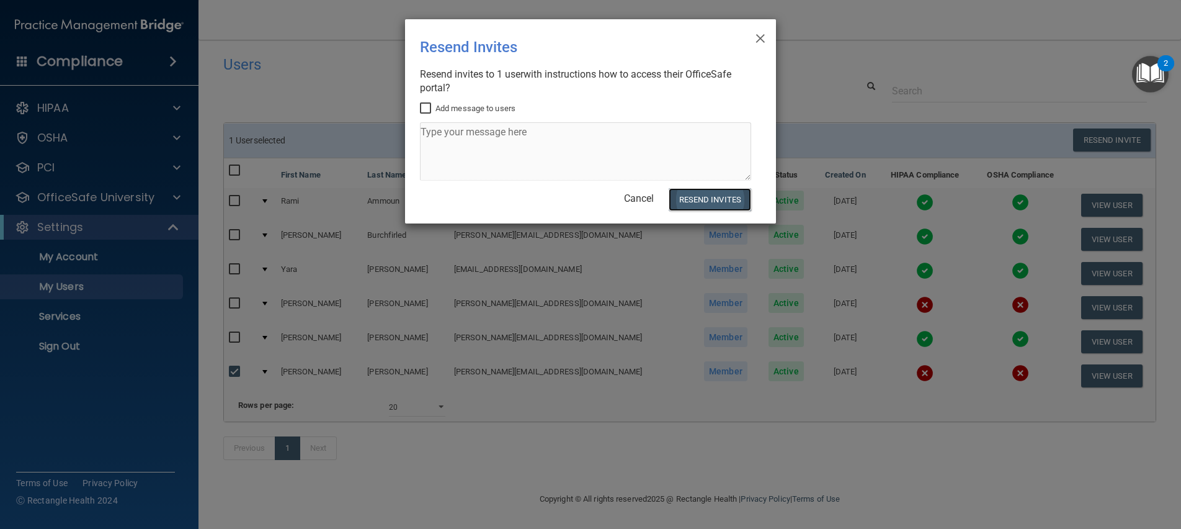
click at [713, 210] on button "Resend Invites" at bounding box center [710, 199] width 83 height 23
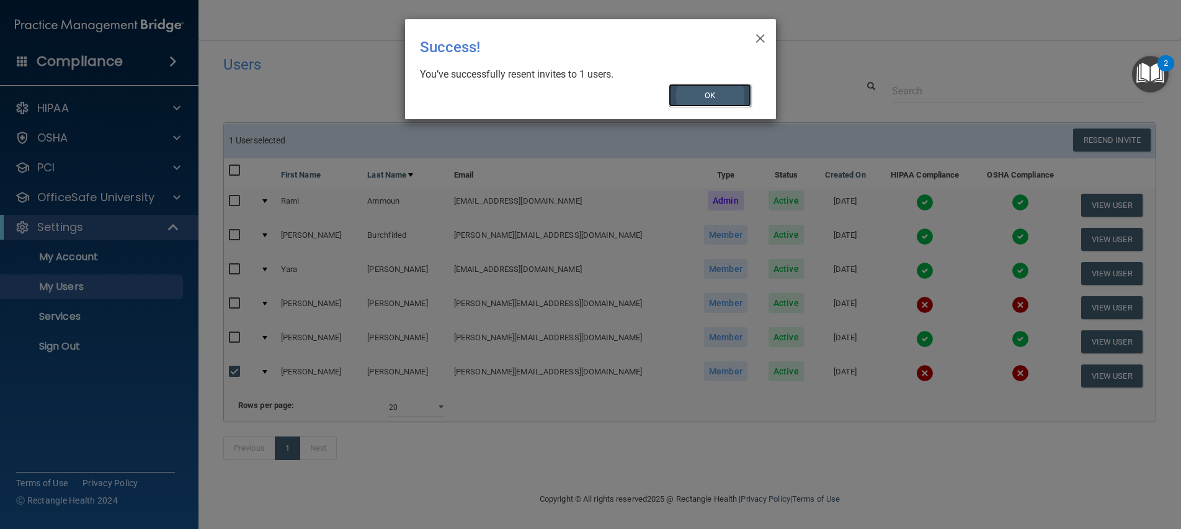
click at [731, 94] on button "OK" at bounding box center [710, 95] width 83 height 23
